Goal: Task Accomplishment & Management: Use online tool/utility

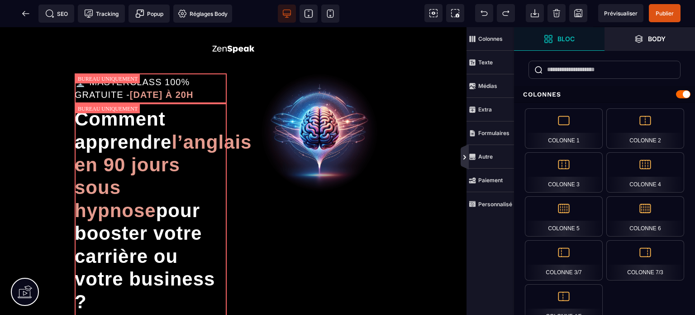
click at [465, 157] on icon at bounding box center [465, 157] width 3 height 5
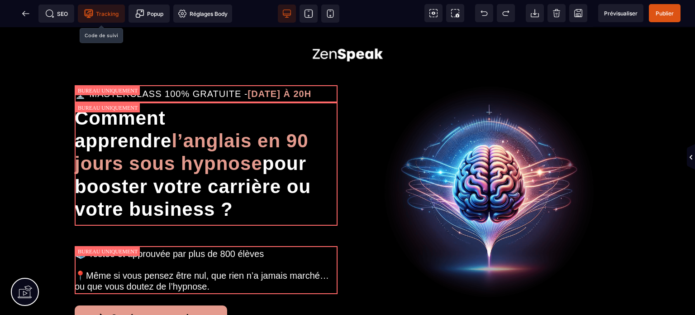
click at [115, 12] on span "Tracking" at bounding box center [101, 13] width 34 height 9
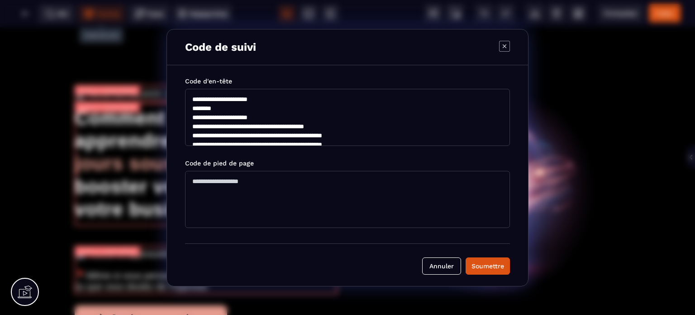
click at [247, 118] on textarea "**********" at bounding box center [347, 117] width 325 height 57
click at [499, 268] on div "Soumettre" at bounding box center [488, 265] width 33 height 9
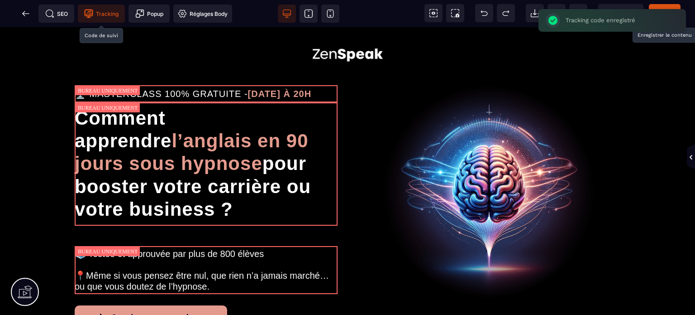
click at [659, 9] on span "Publier" at bounding box center [665, 13] width 32 height 18
click at [24, 17] on icon at bounding box center [25, 13] width 9 height 9
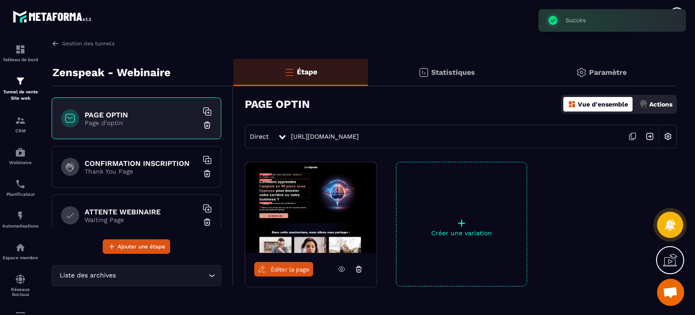
click at [134, 177] on div "CONFIRMATION INSCRIPTION Thank You Page" at bounding box center [137, 167] width 170 height 42
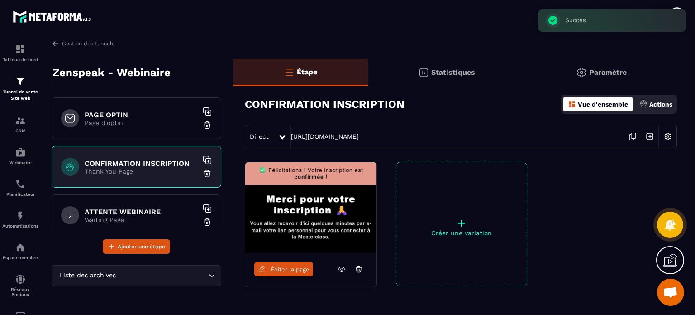
click at [293, 267] on span "Éditer la page" at bounding box center [290, 269] width 39 height 7
